Goal: Communication & Community: Answer question/provide support

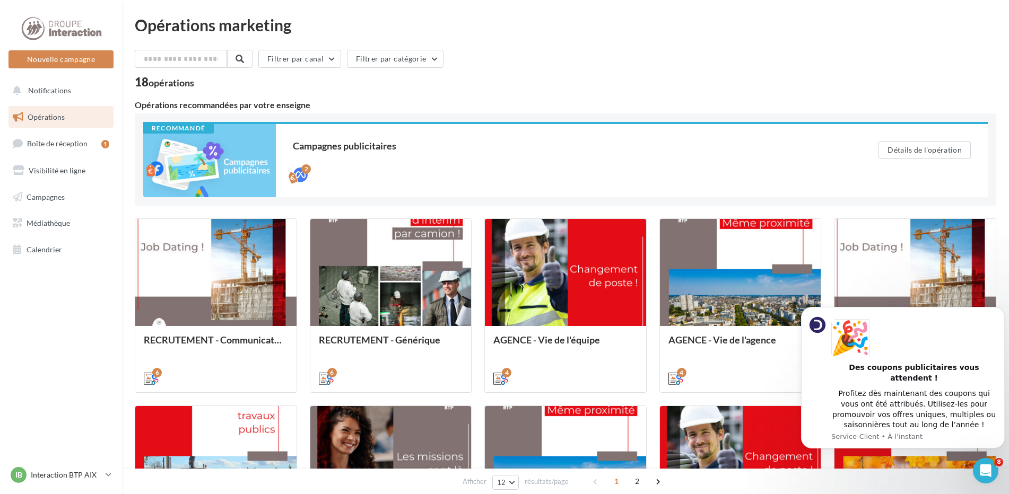
click at [683, 47] on div "Opérations marketing Filtrer par canal Filtrer par catégorie 18 opérations Opér…" at bounding box center [565, 409] width 861 height 784
click at [999, 313] on icon "Dismiss notification" at bounding box center [1002, 311] width 6 height 6
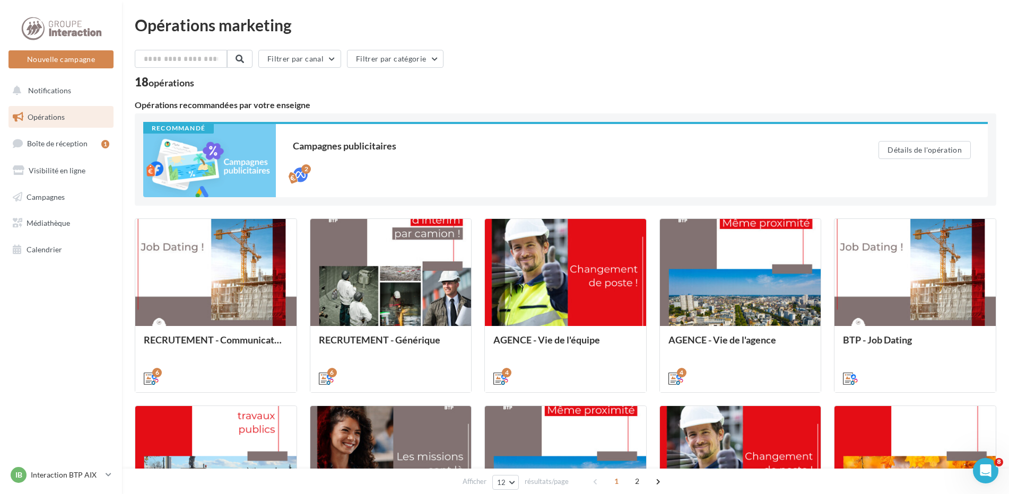
click at [567, 45] on div "Opérations marketing Filtrer par canal Filtrer par catégorie 18 opérations Opér…" at bounding box center [565, 409] width 861 height 784
click at [87, 147] on link "Boîte de réception 1" at bounding box center [60, 143] width 109 height 23
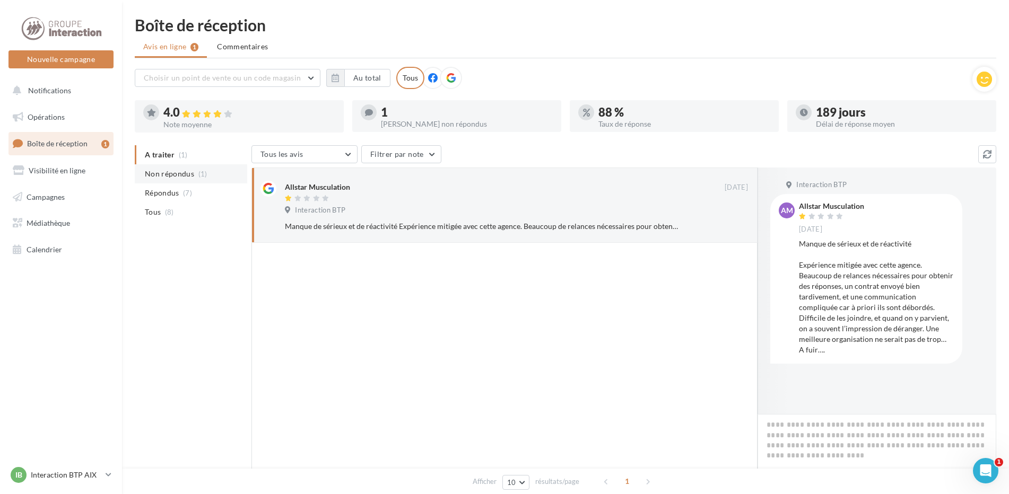
click at [167, 170] on span "Non répondus" at bounding box center [169, 174] width 49 height 11
click at [174, 188] on span "Répondus" at bounding box center [162, 193] width 34 height 11
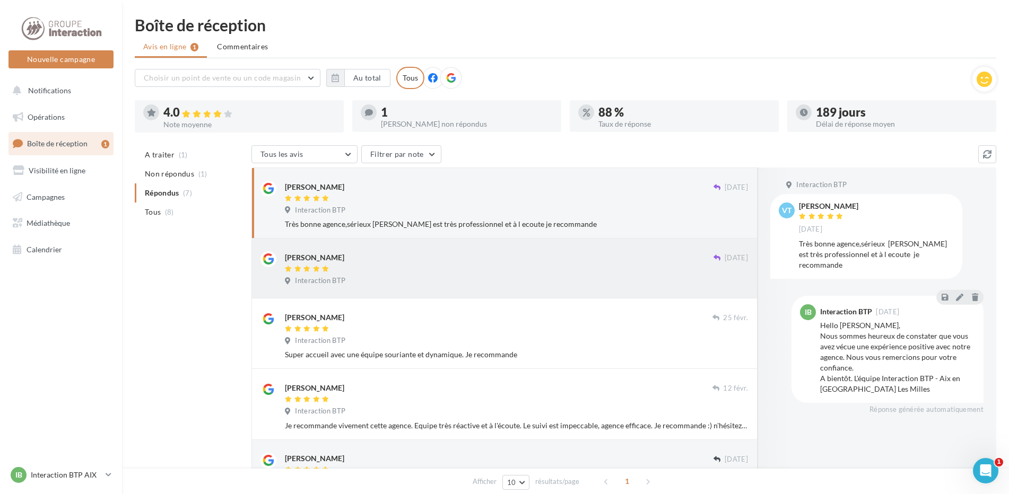
click at [583, 279] on div "Interaction BTP" at bounding box center [516, 282] width 463 height 12
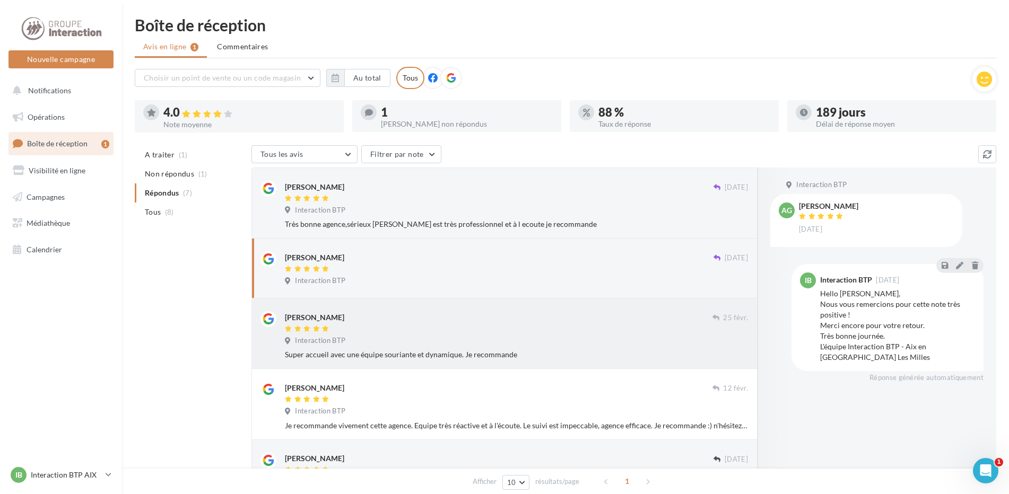
click at [583, 326] on div at bounding box center [498, 329] width 427 height 9
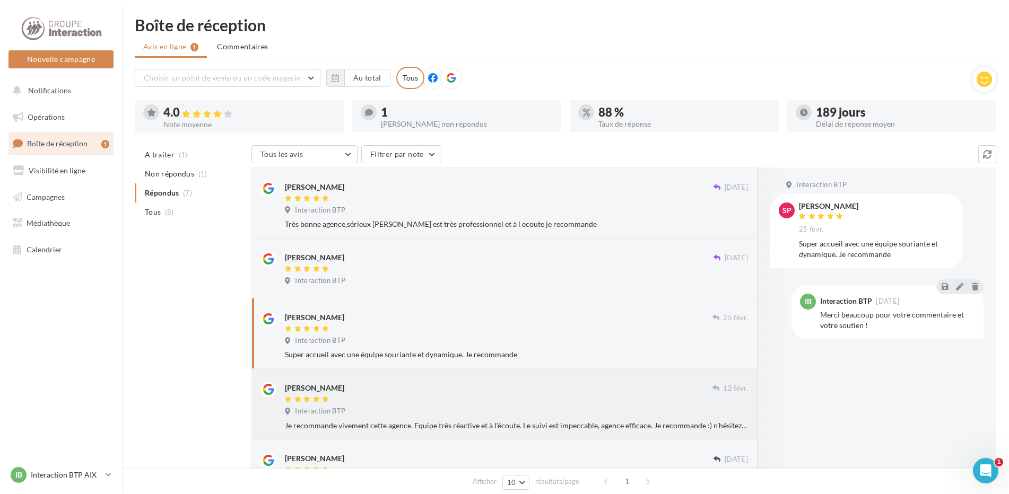
click at [595, 383] on div "Stephanie Guzman" at bounding box center [498, 387] width 427 height 11
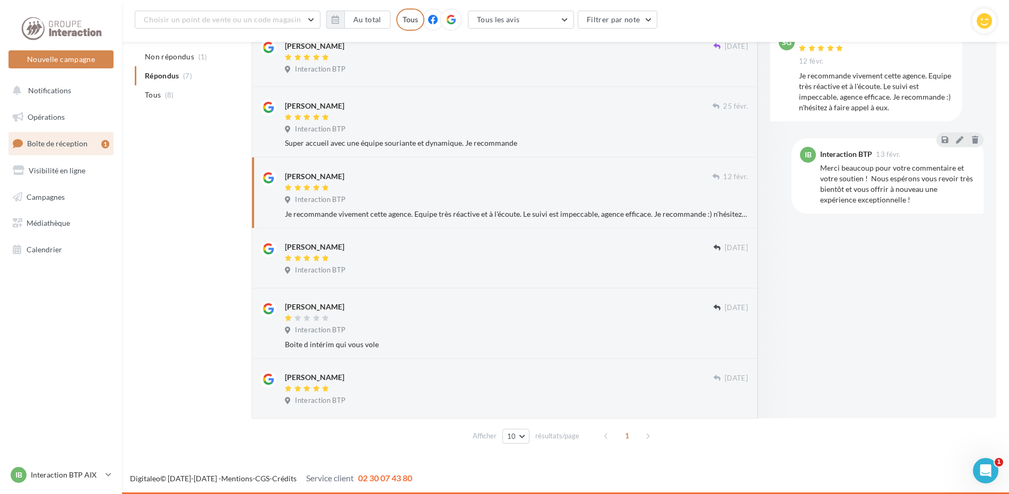
scroll to position [167, 0]
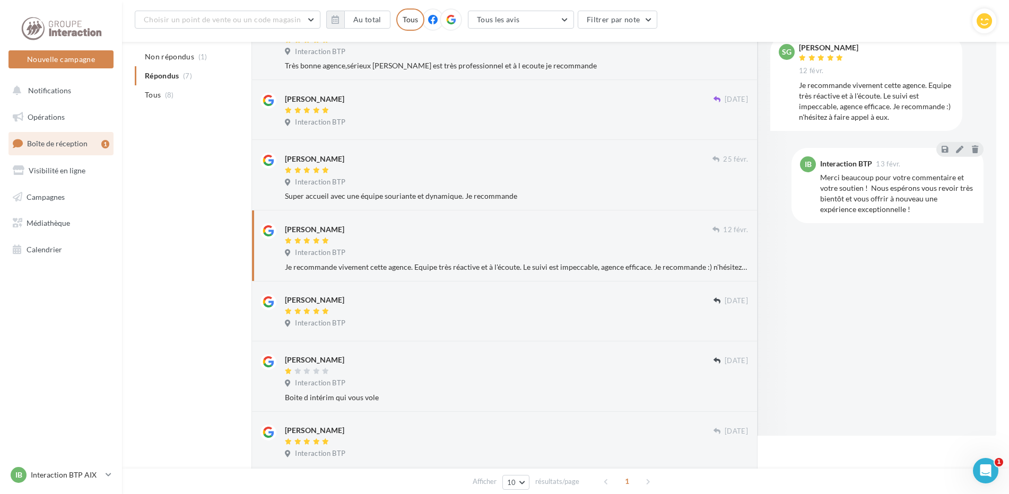
click at [597, 382] on div "Interaction BTP" at bounding box center [516, 385] width 463 height 12
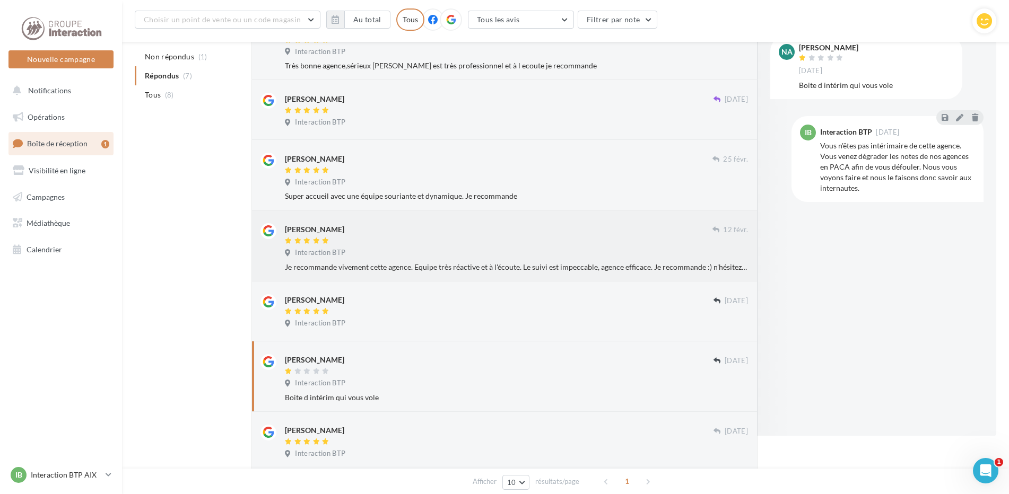
scroll to position [0, 0]
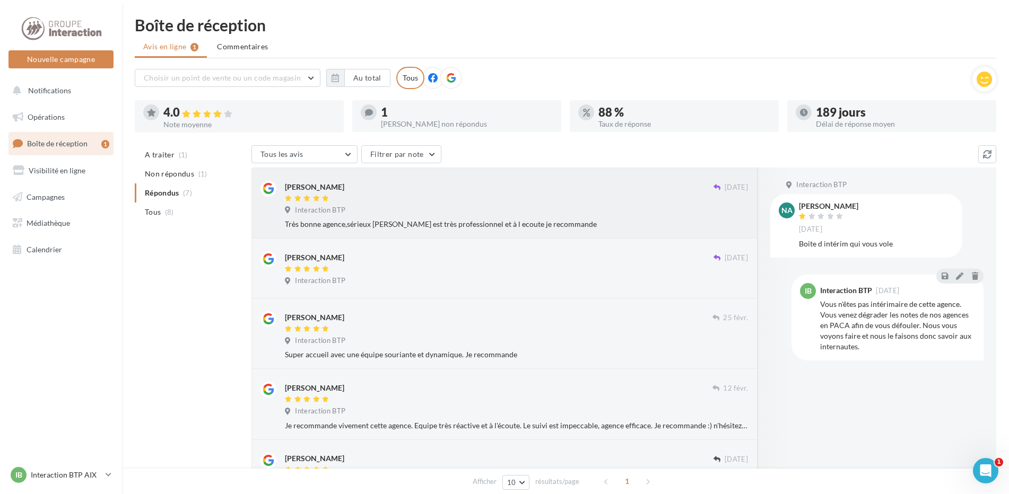
click at [563, 216] on div "Interaction BTP" at bounding box center [516, 212] width 463 height 12
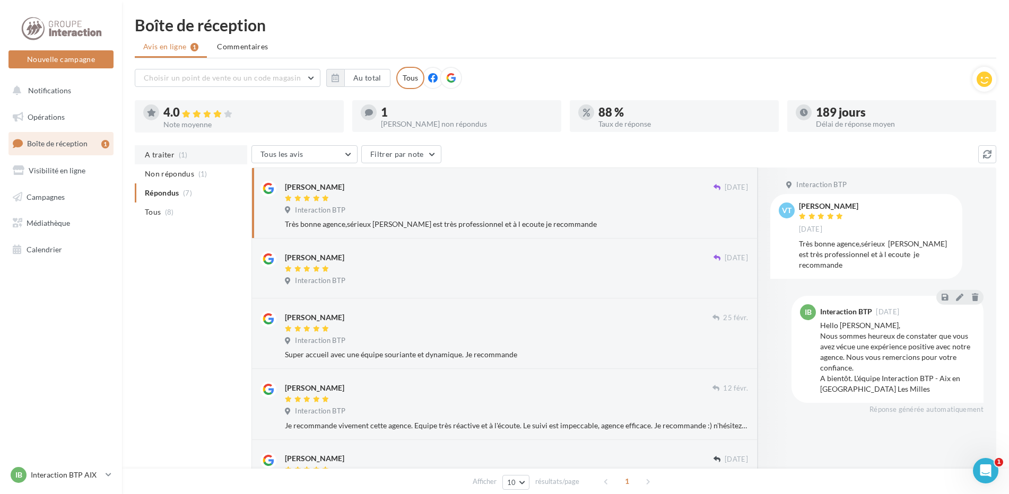
click at [169, 153] on span "A traiter" at bounding box center [160, 155] width 30 height 11
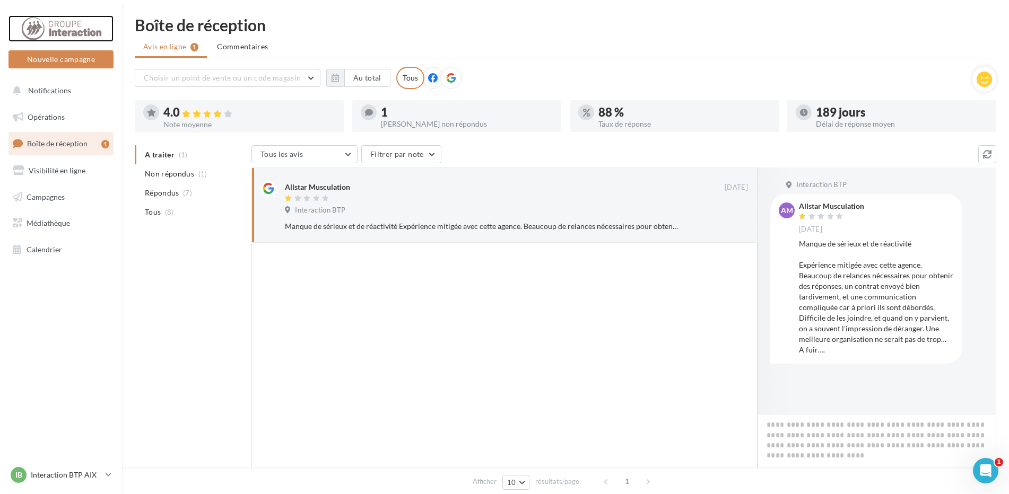
click at [53, 30] on div at bounding box center [61, 28] width 85 height 27
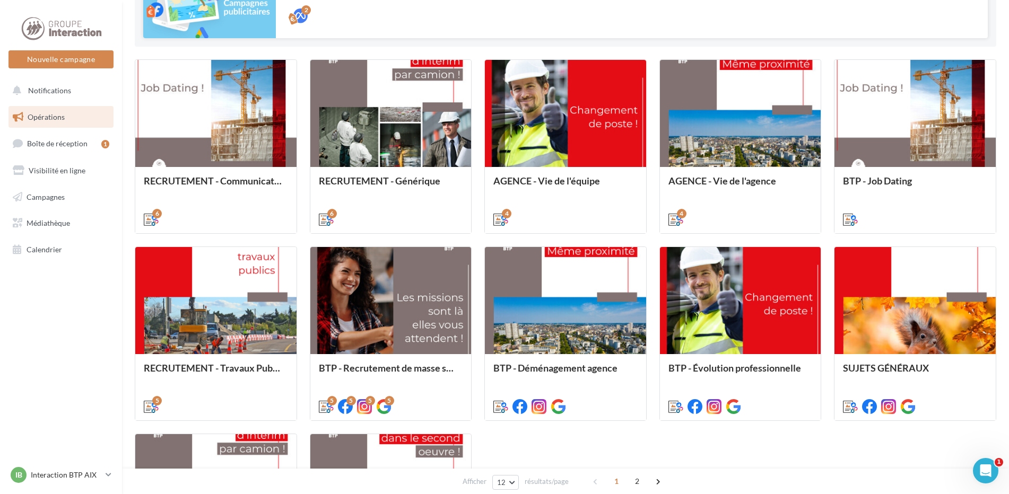
scroll to position [212, 0]
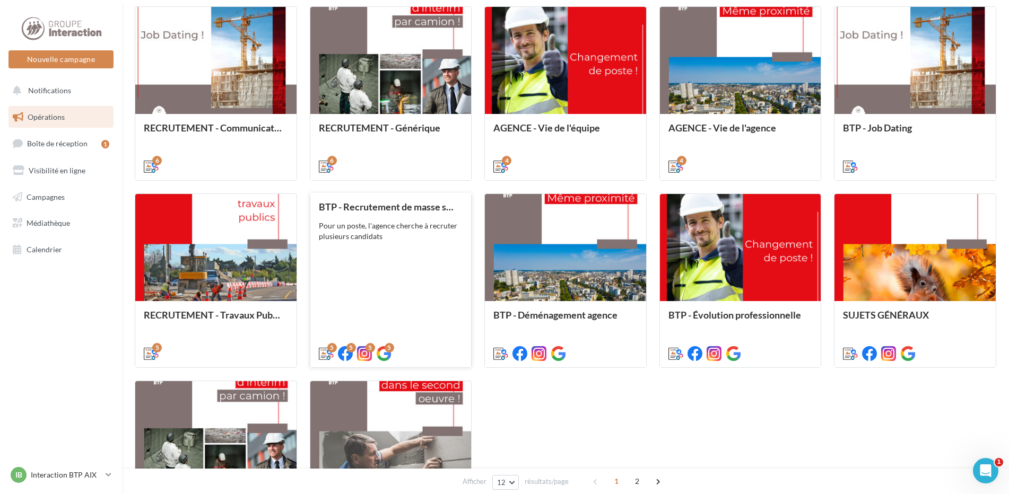
click at [381, 249] on div "BTP - Recrutement de masse sur un type de poste Pour un poste, l'agence cherche…" at bounding box center [391, 280] width 144 height 156
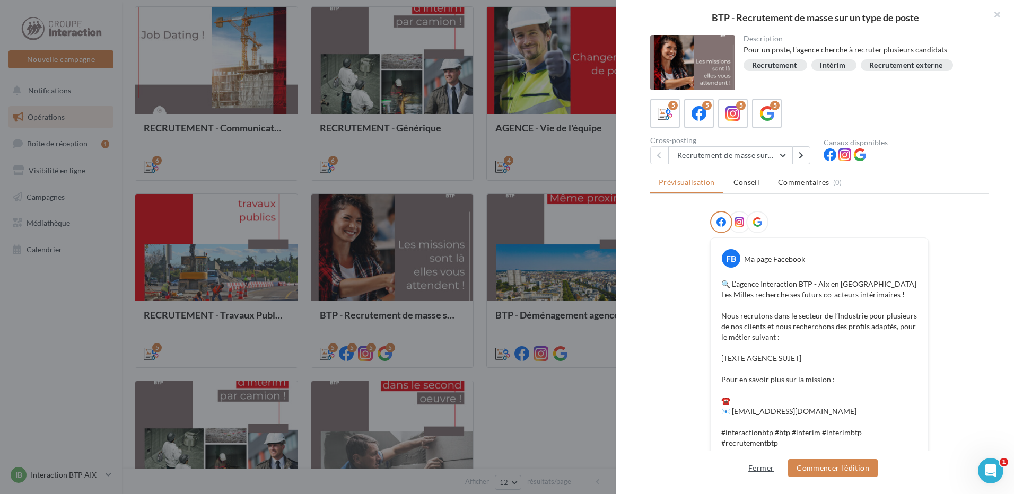
click at [764, 471] on button "Fermer" at bounding box center [761, 468] width 34 height 13
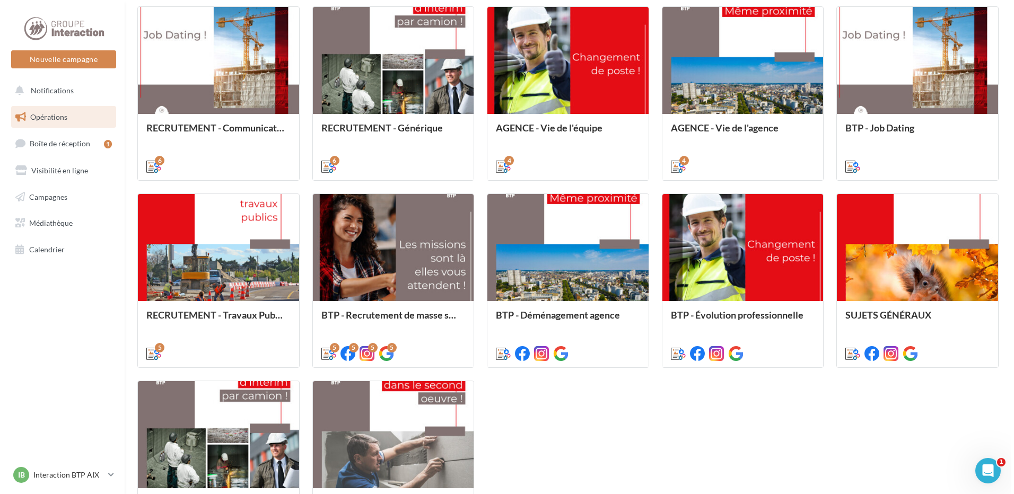
scroll to position [361, 0]
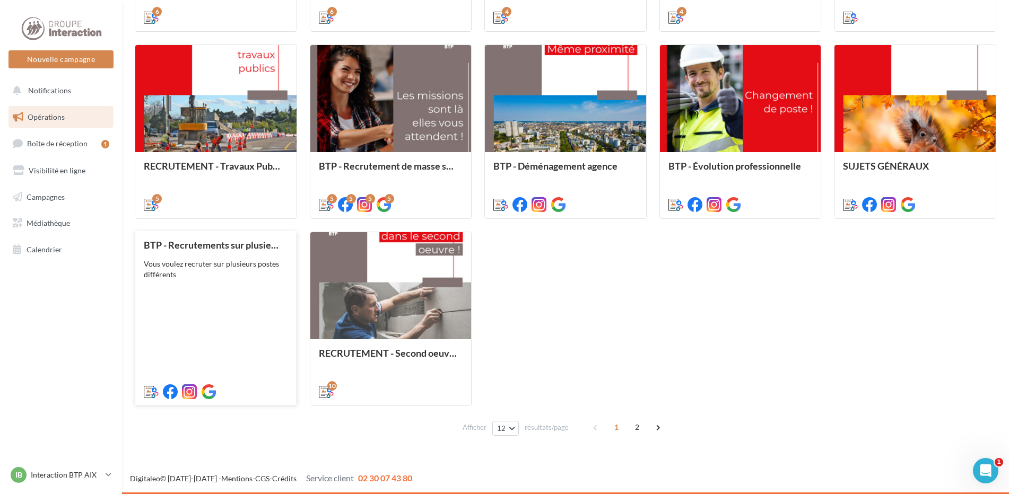
click at [264, 285] on div "BTP - Recrutements sur plusieurs postes Vous voulez recruter sur plusieurs post…" at bounding box center [216, 318] width 144 height 156
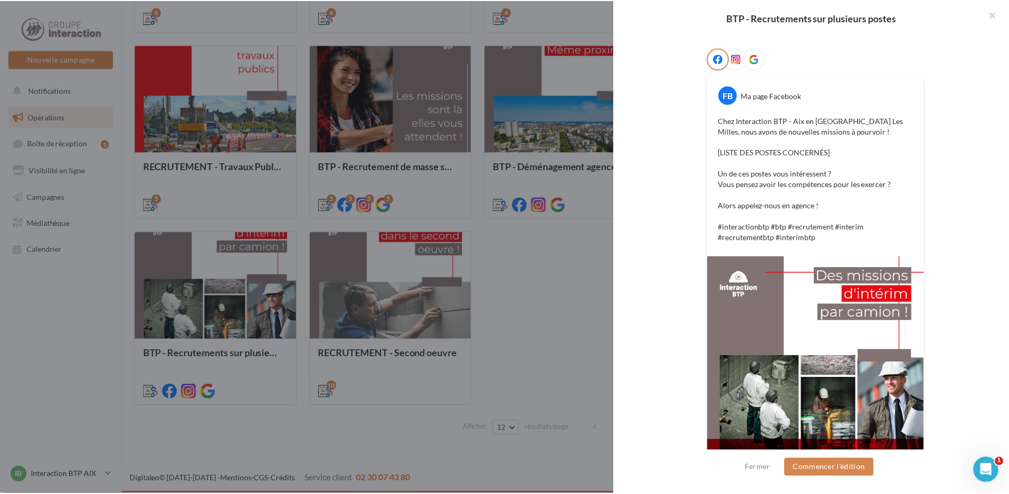
scroll to position [187, 0]
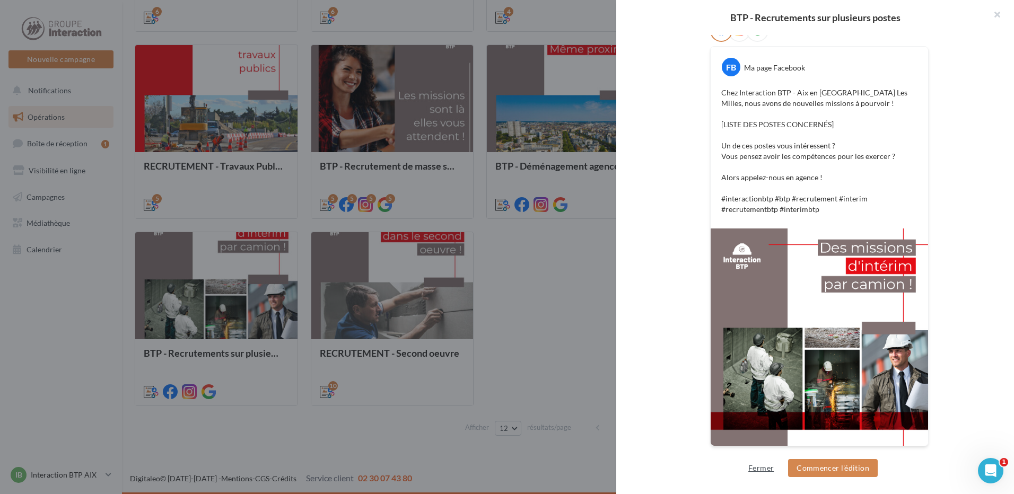
click at [760, 469] on button "Fermer" at bounding box center [761, 468] width 34 height 13
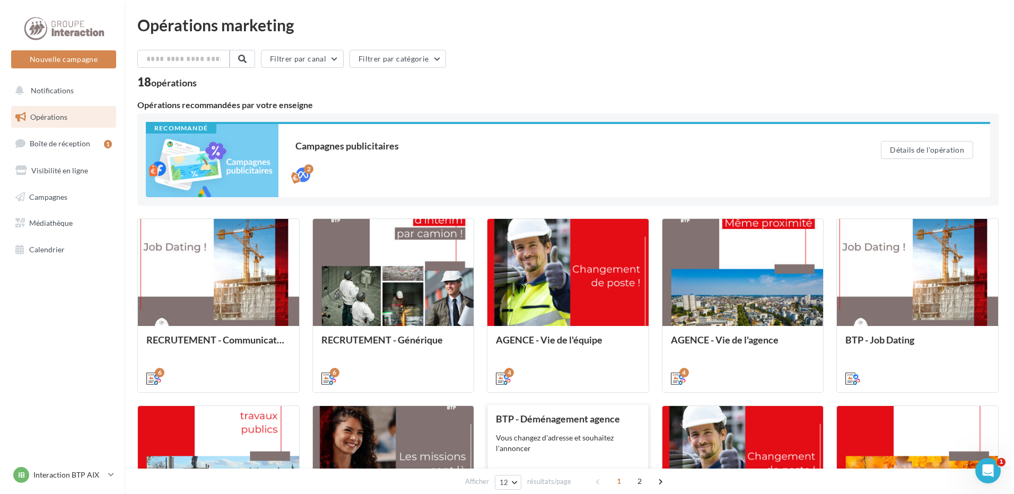
scroll to position [318, 0]
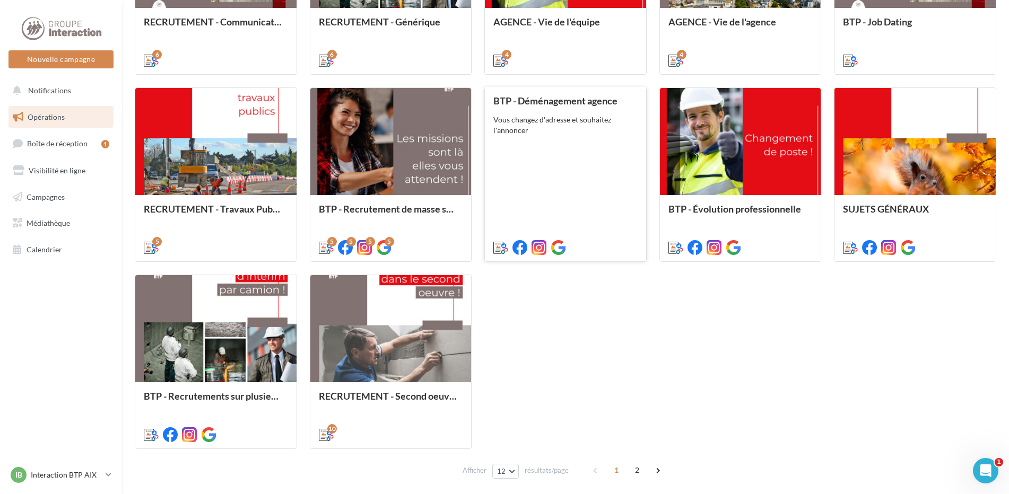
click at [596, 135] on div "Vous changez d'adresse et souhaitez l'annoncer" at bounding box center [565, 125] width 144 height 21
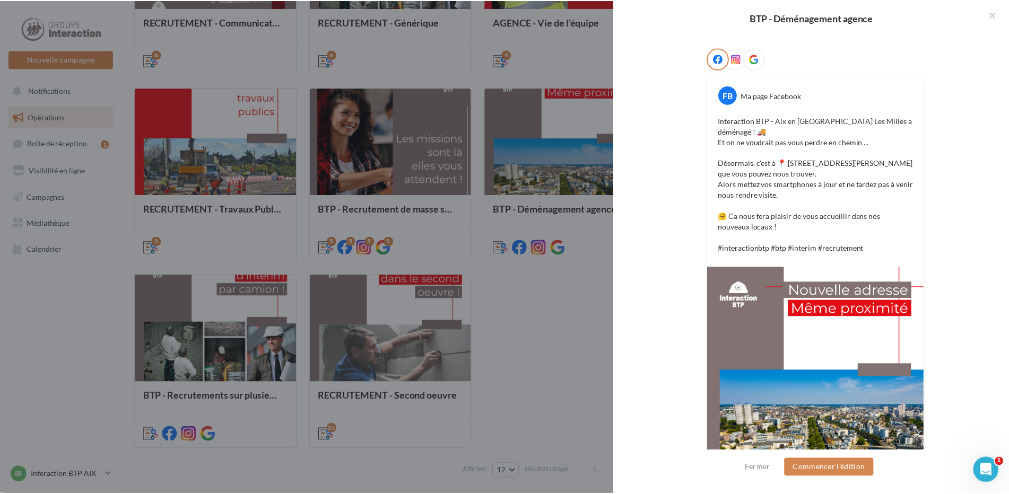
scroll to position [198, 0]
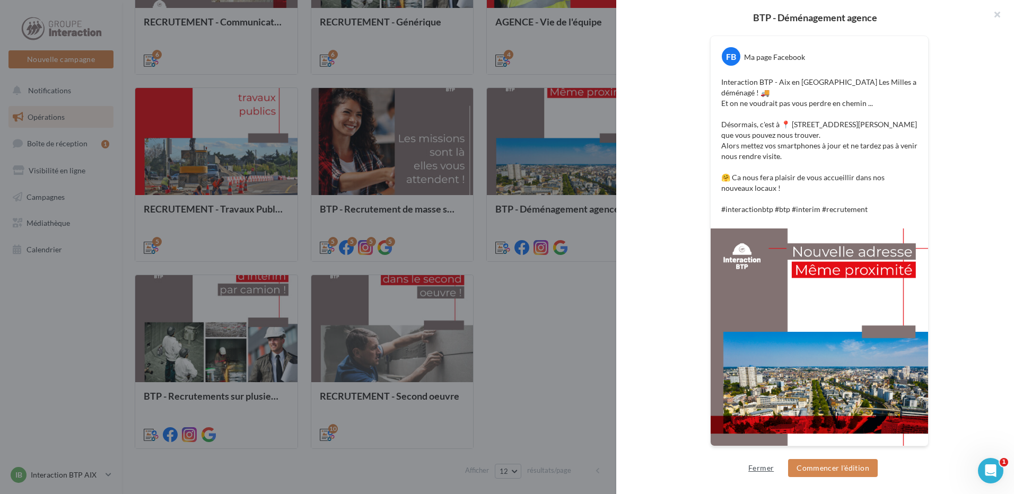
click at [758, 468] on button "Fermer" at bounding box center [761, 468] width 34 height 13
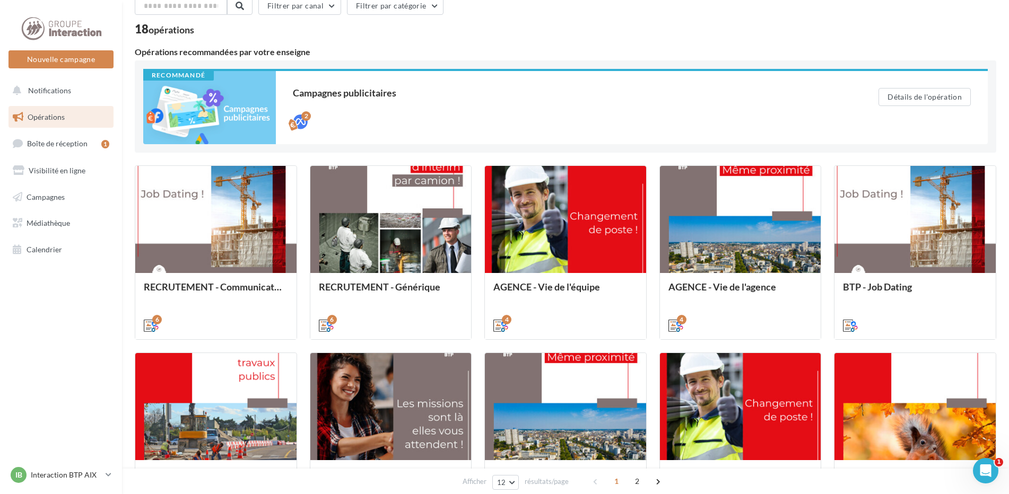
scroll to position [0, 0]
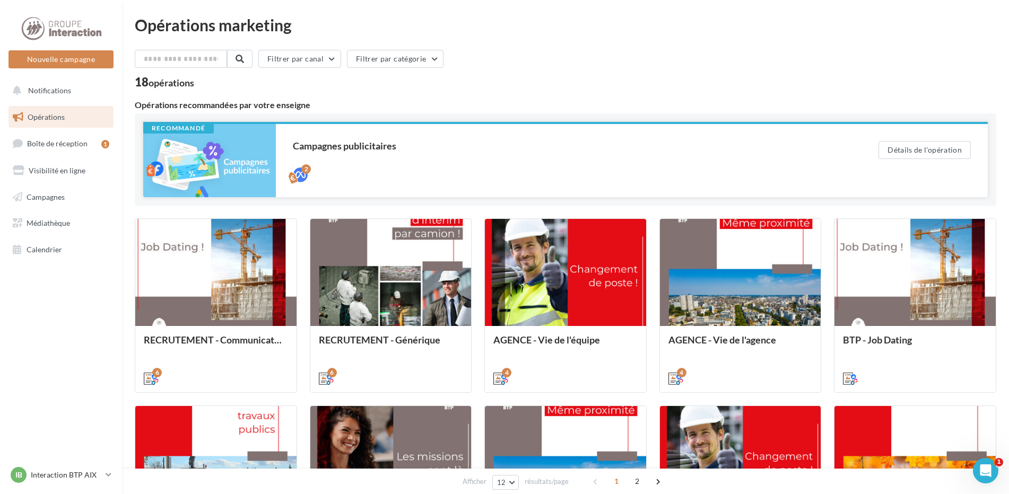
click at [244, 152] on div at bounding box center [209, 160] width 133 height 73
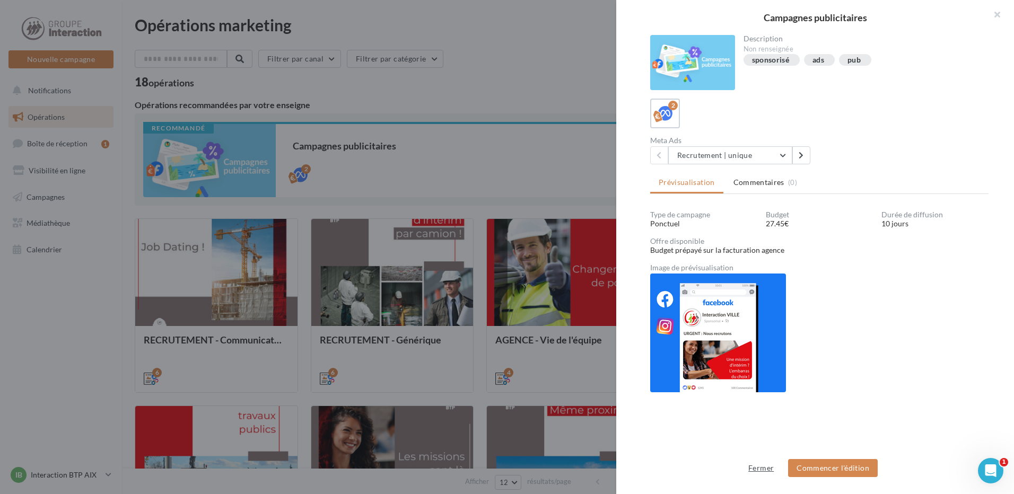
click at [761, 467] on button "Fermer" at bounding box center [761, 468] width 34 height 13
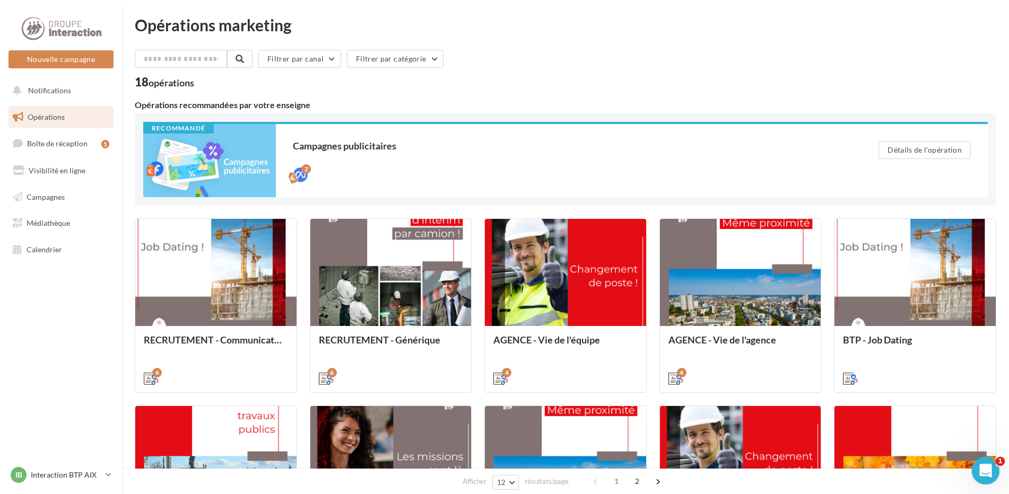
click at [988, 468] on icon "Ouvrir le Messenger Intercom" at bounding box center [984, 470] width 18 height 18
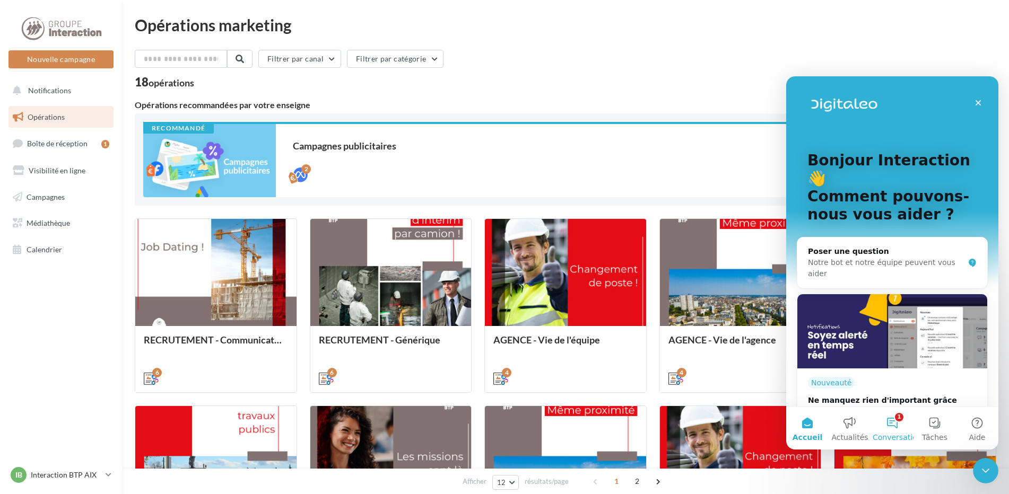
click at [891, 430] on button "1 Conversations" at bounding box center [892, 428] width 42 height 42
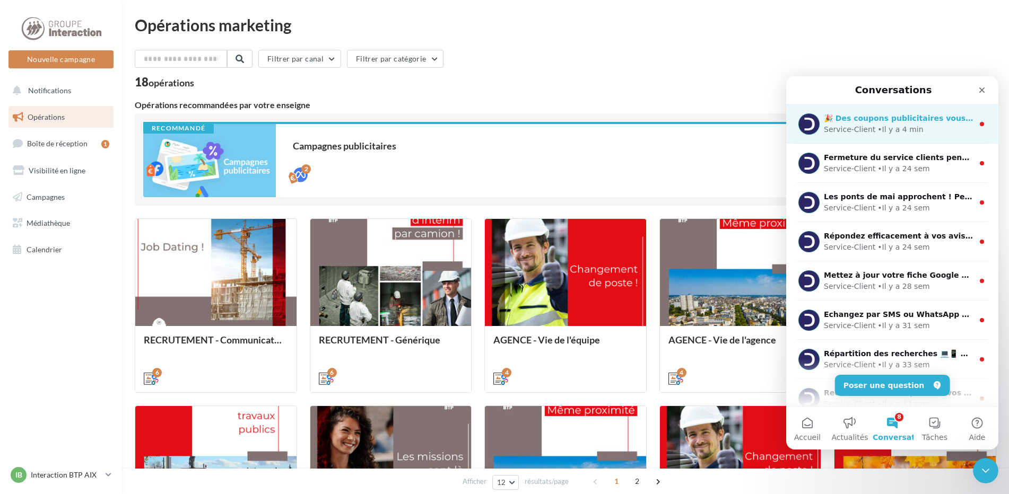
click at [898, 127] on div "• Il y a 4 min" at bounding box center [900, 129] width 46 height 11
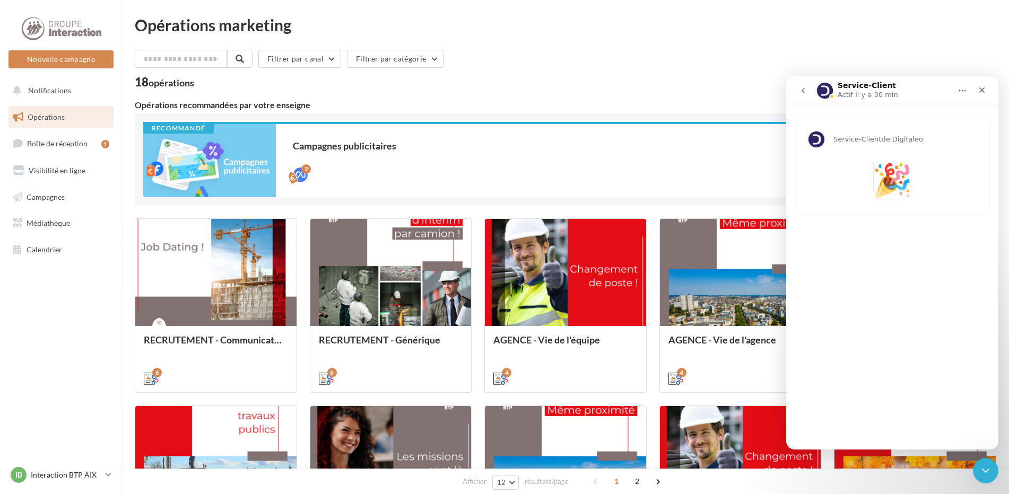
click at [897, 167] on img "🎉" at bounding box center [892, 181] width 38 height 38
click at [981, 91] on icon "Fermer" at bounding box center [982, 91] width 6 height 6
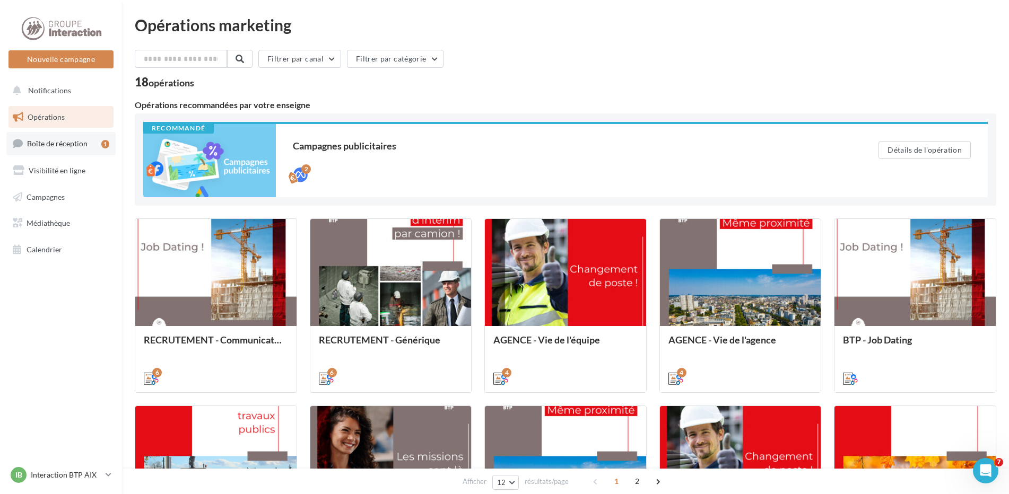
click at [86, 144] on span "Boîte de réception" at bounding box center [57, 143] width 60 height 9
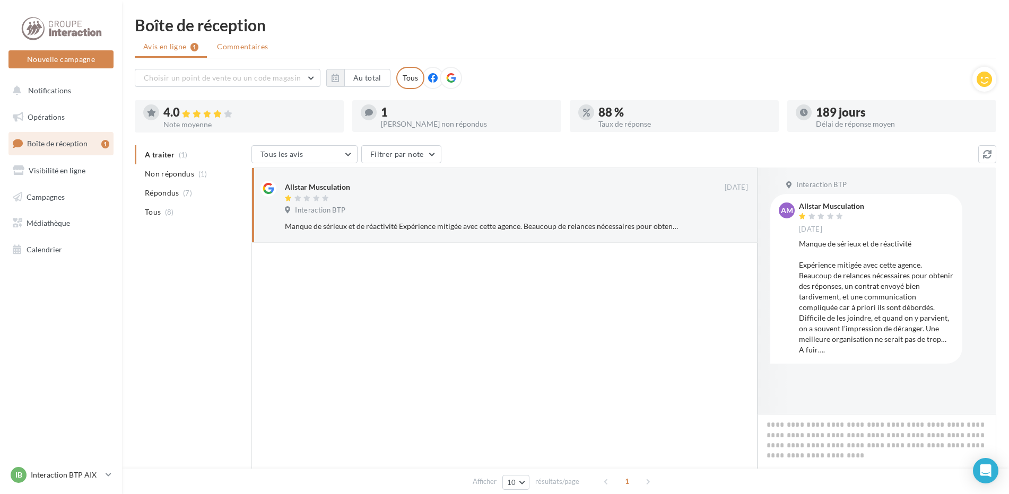
click at [232, 43] on span "Commentaires" at bounding box center [242, 46] width 51 height 11
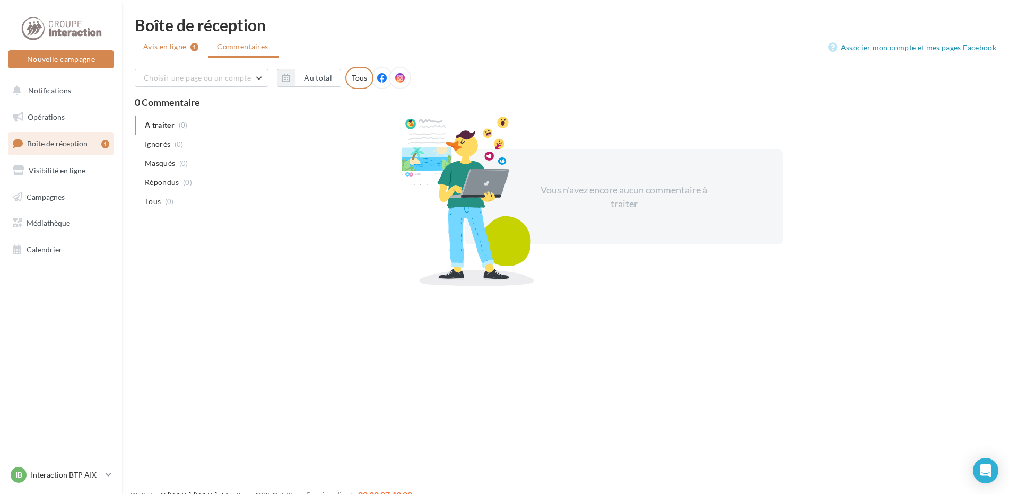
click at [171, 49] on span "Avis en ligne" at bounding box center [164, 46] width 43 height 11
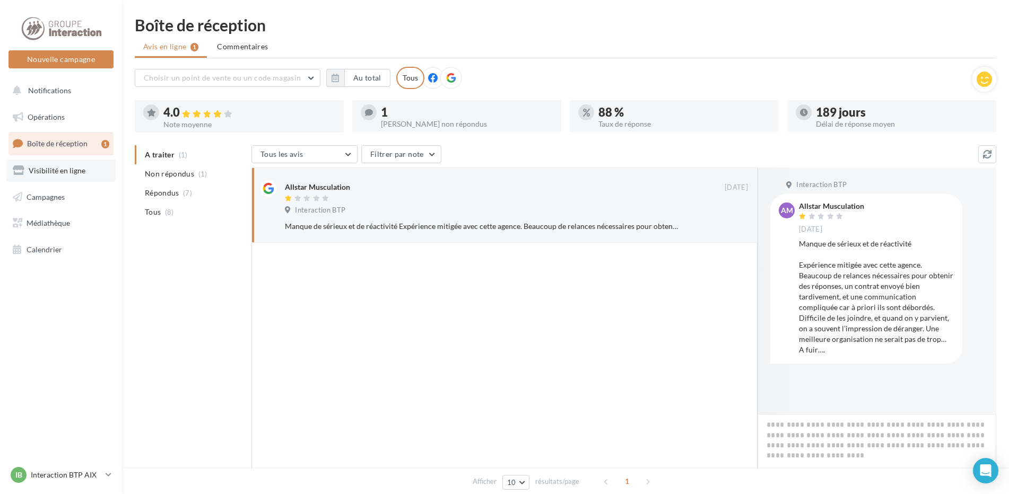
click at [55, 179] on link "Visibilité en ligne" at bounding box center [60, 171] width 109 height 22
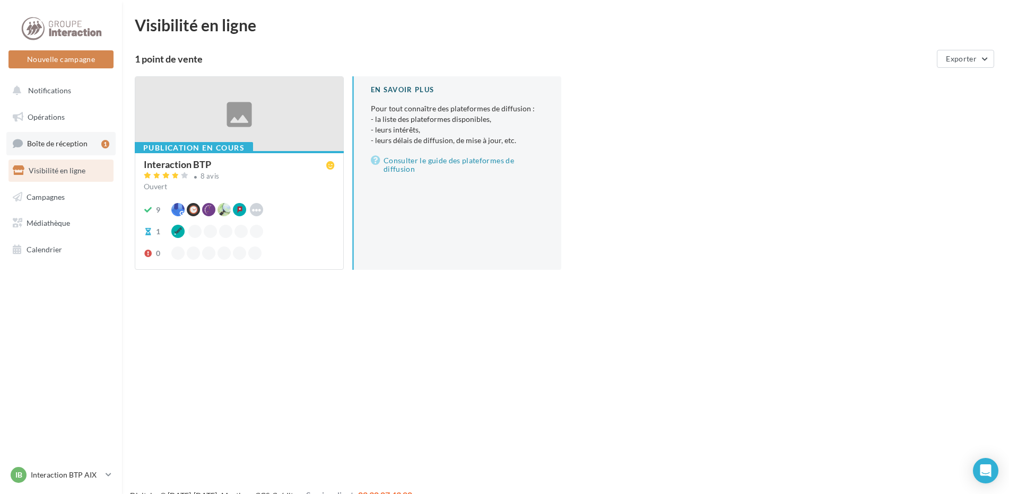
click at [65, 140] on span "Boîte de réception" at bounding box center [57, 143] width 60 height 9
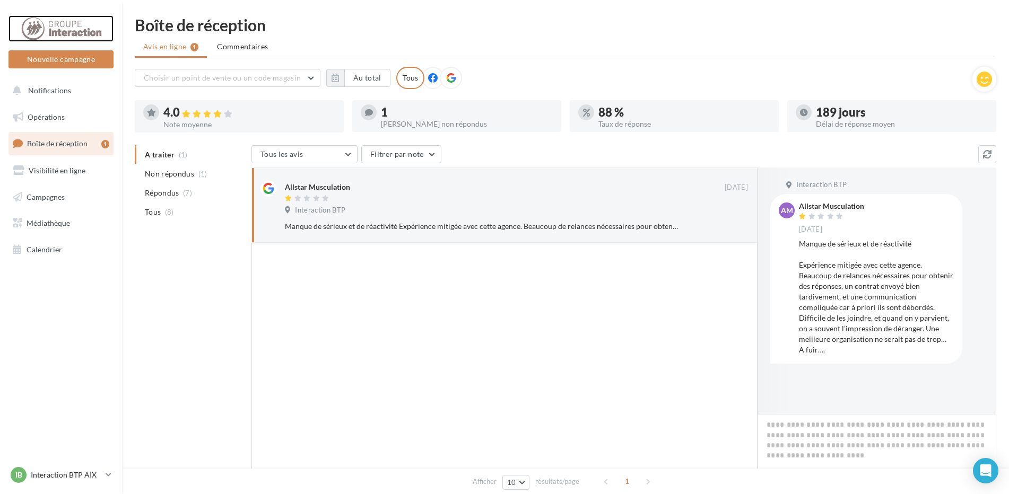
click at [62, 34] on div at bounding box center [61, 28] width 85 height 27
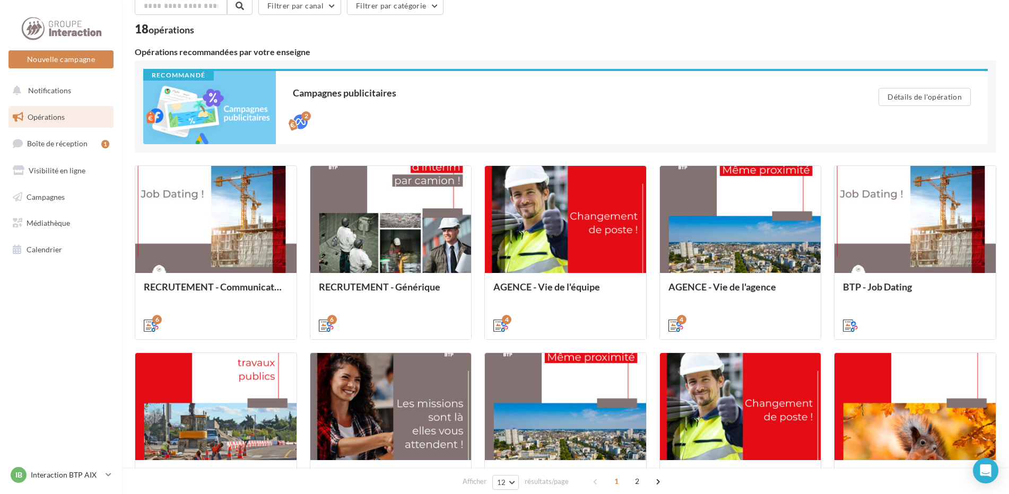
scroll to position [106, 0]
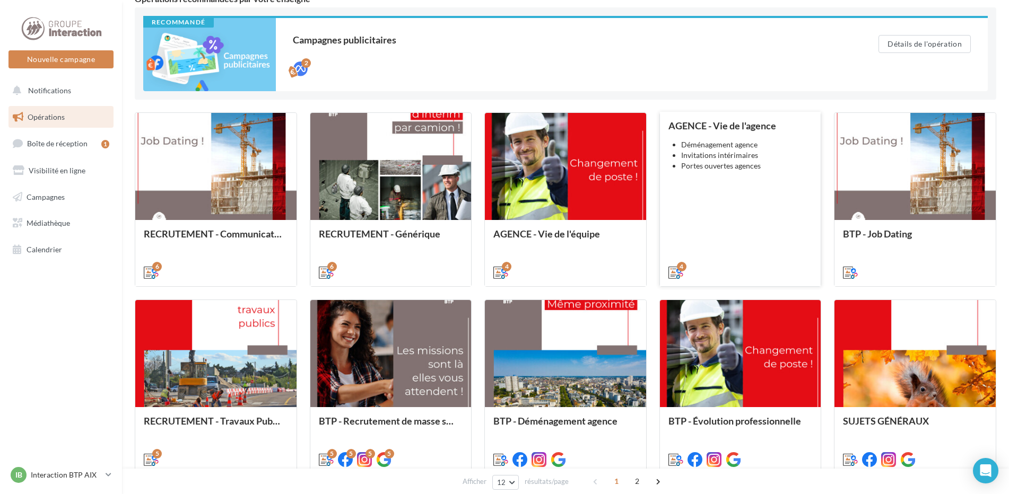
click at [735, 165] on li "Portes ouvertes agences" at bounding box center [747, 166] width 132 height 11
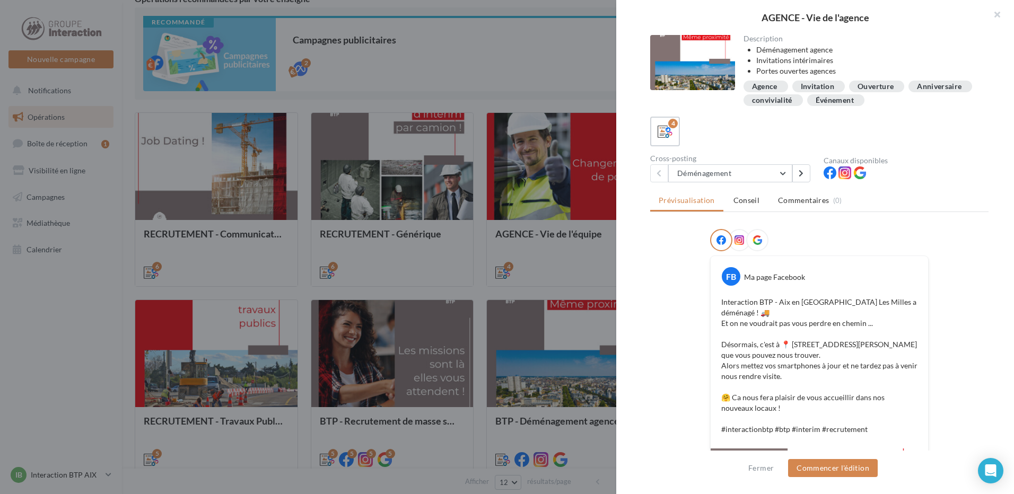
click at [917, 91] on div "Anniversaire" at bounding box center [939, 87] width 45 height 8
click at [799, 174] on icon at bounding box center [801, 173] width 5 height 7
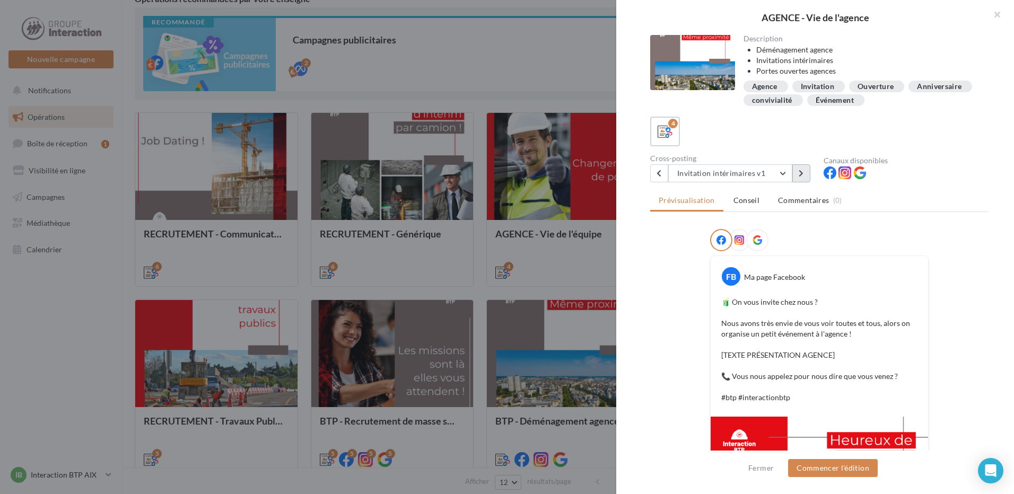
click at [799, 174] on icon at bounding box center [801, 173] width 5 height 7
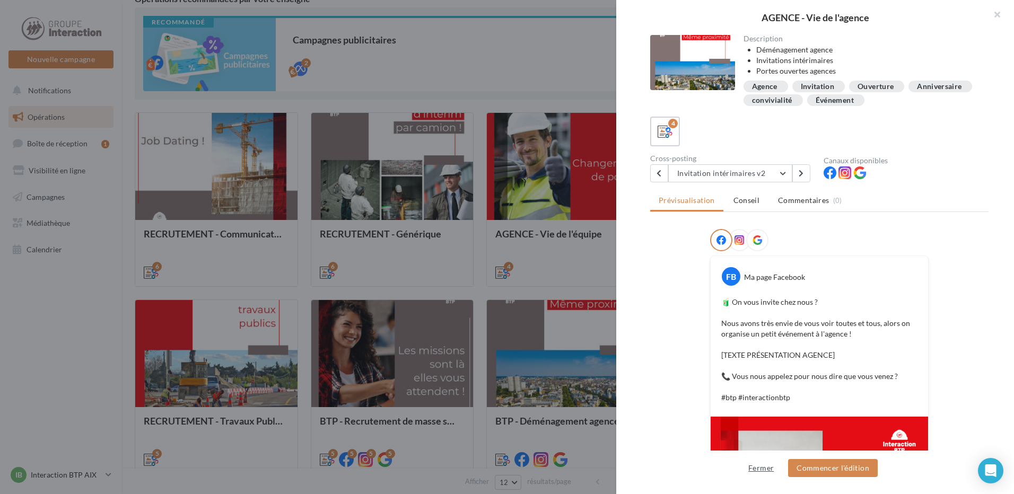
click at [764, 462] on button "Fermer" at bounding box center [761, 468] width 34 height 13
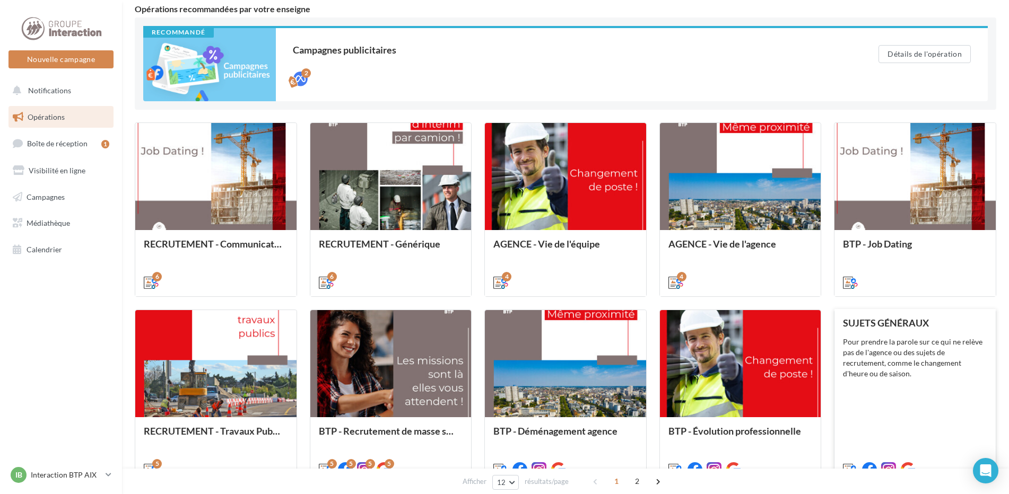
scroll to position [0, 0]
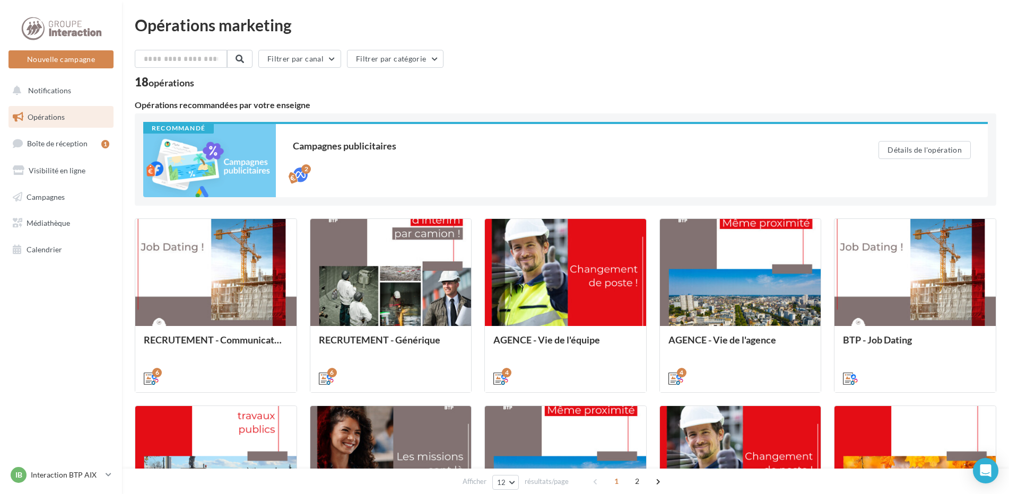
click at [524, 84] on div "18 opérations" at bounding box center [565, 83] width 861 height 14
click at [649, 115] on div "Recommandé Campagnes publicitaires 2 Détails de l'opération" at bounding box center [565, 159] width 861 height 92
drag, startPoint x: 313, startPoint y: 106, endPoint x: 133, endPoint y: 82, distance: 181.4
click at [133, 82] on div "Opérations marketing Filtrer par canal Filtrer par catégorie 18 opérations Opér…" at bounding box center [565, 413] width 887 height 793
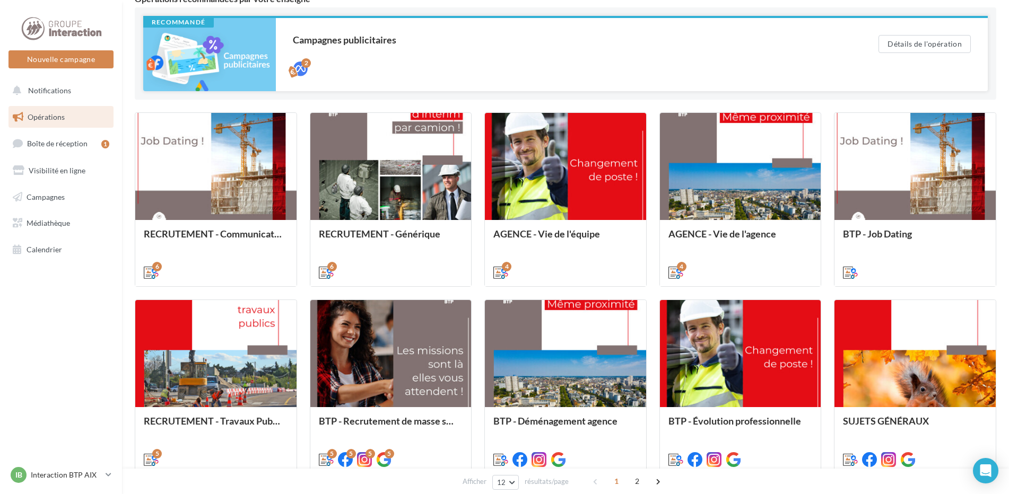
scroll to position [159, 0]
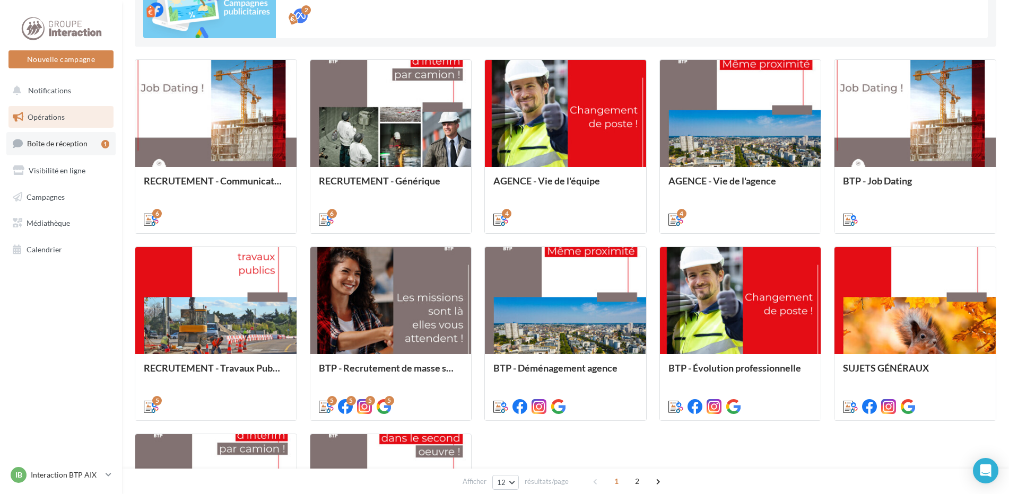
click at [37, 151] on link "Boîte de réception 1" at bounding box center [60, 143] width 109 height 23
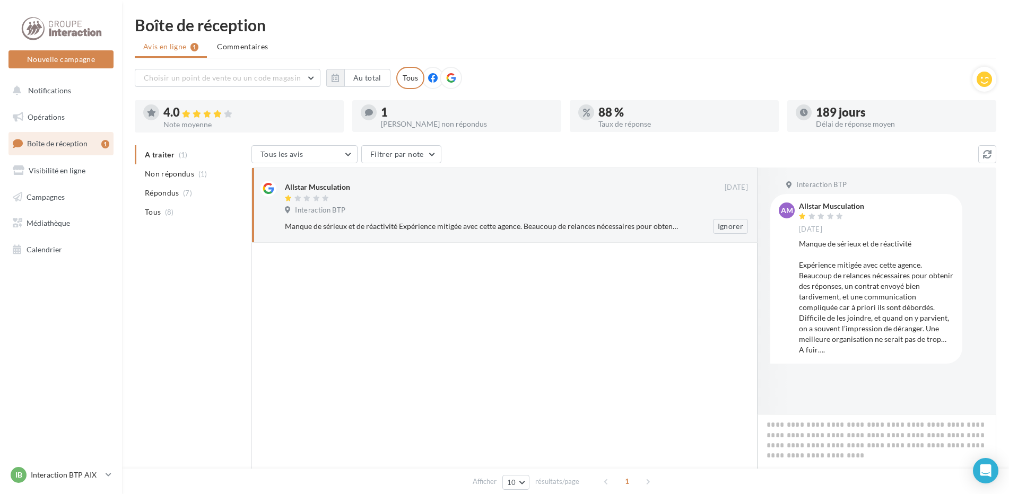
click at [529, 195] on div at bounding box center [505, 199] width 440 height 9
click at [790, 307] on div "AM" at bounding box center [786, 279] width 16 height 152
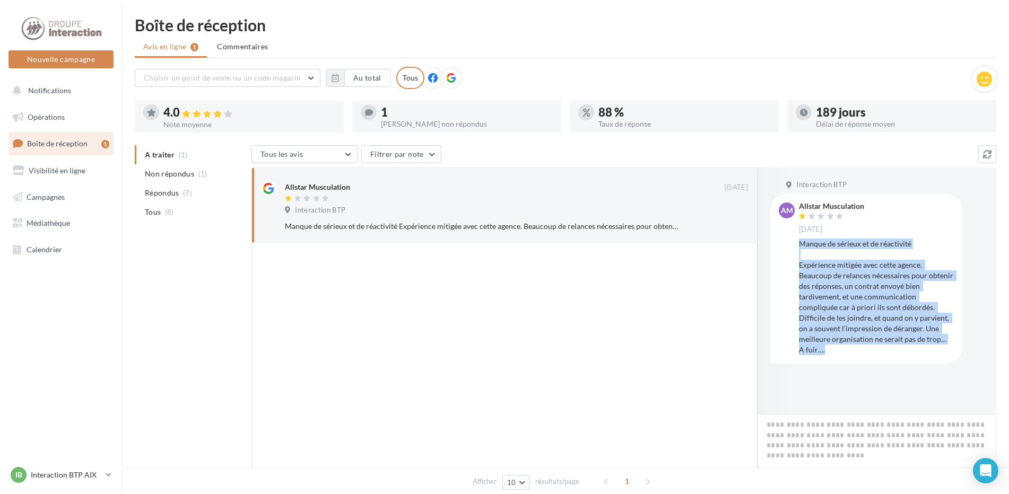
drag, startPoint x: 800, startPoint y: 242, endPoint x: 836, endPoint y: 370, distance: 132.8
click at [836, 370] on div "Interaction BTP AM Allstar Musculation [DATE] Manque de sérieux et de réactivit…" at bounding box center [876, 291] width 239 height 247
copy div "Manque de sérieux et de réactivité Expérience mitigée avec cette agence. Beauco…"
